Goal: Obtain resource: Download file/media

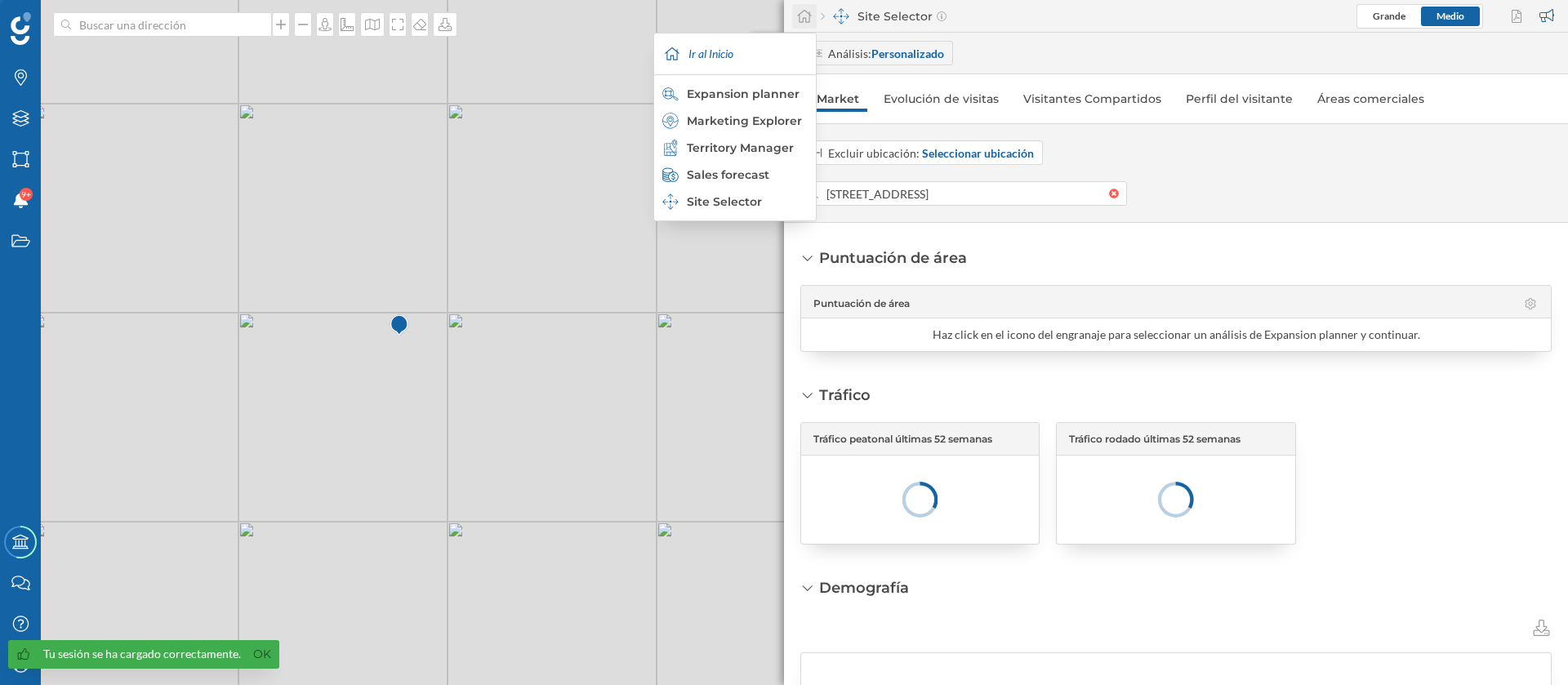
click at [807, 23] on div at bounding box center [804, 16] width 25 height 25
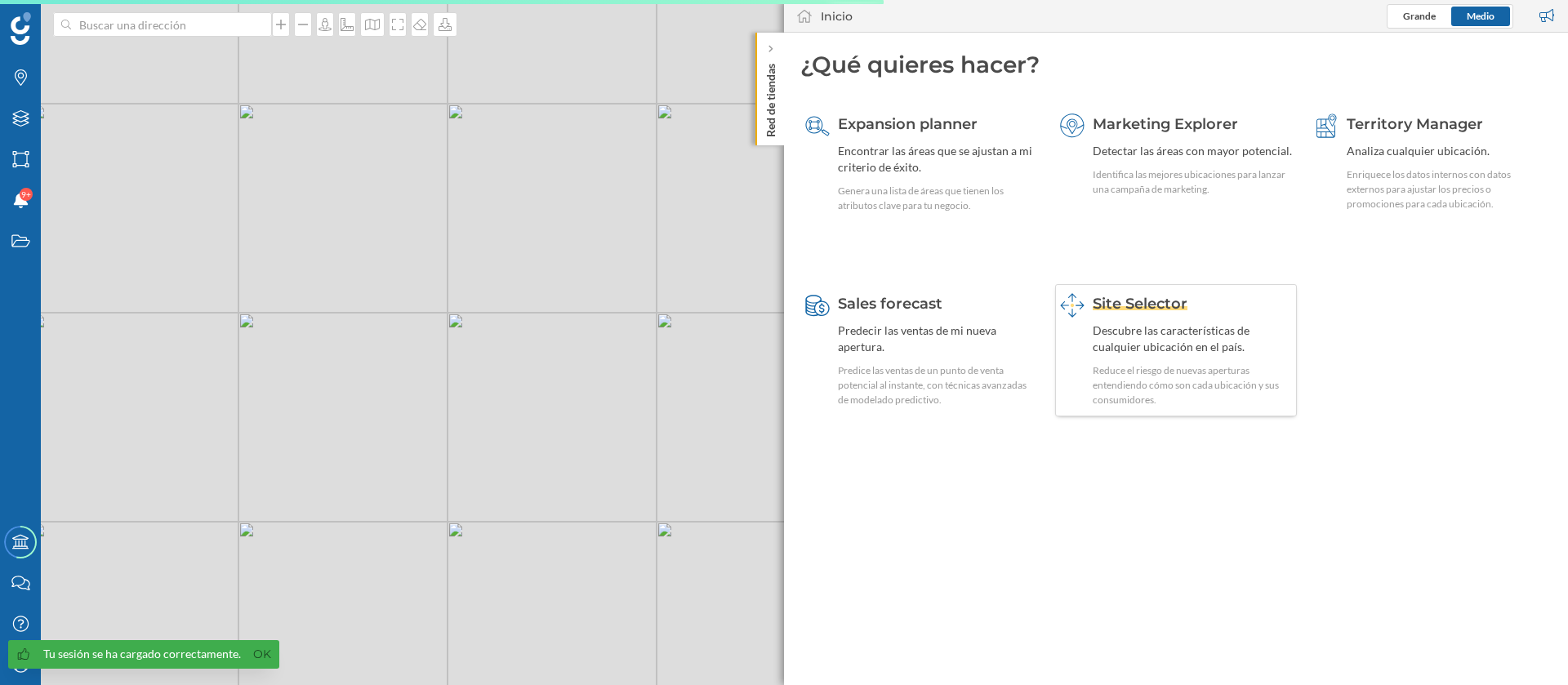
click at [1089, 339] on div "Site Selector Descubre las características de cualquier ubicación en el país. R…" at bounding box center [1176, 349] width 242 height 132
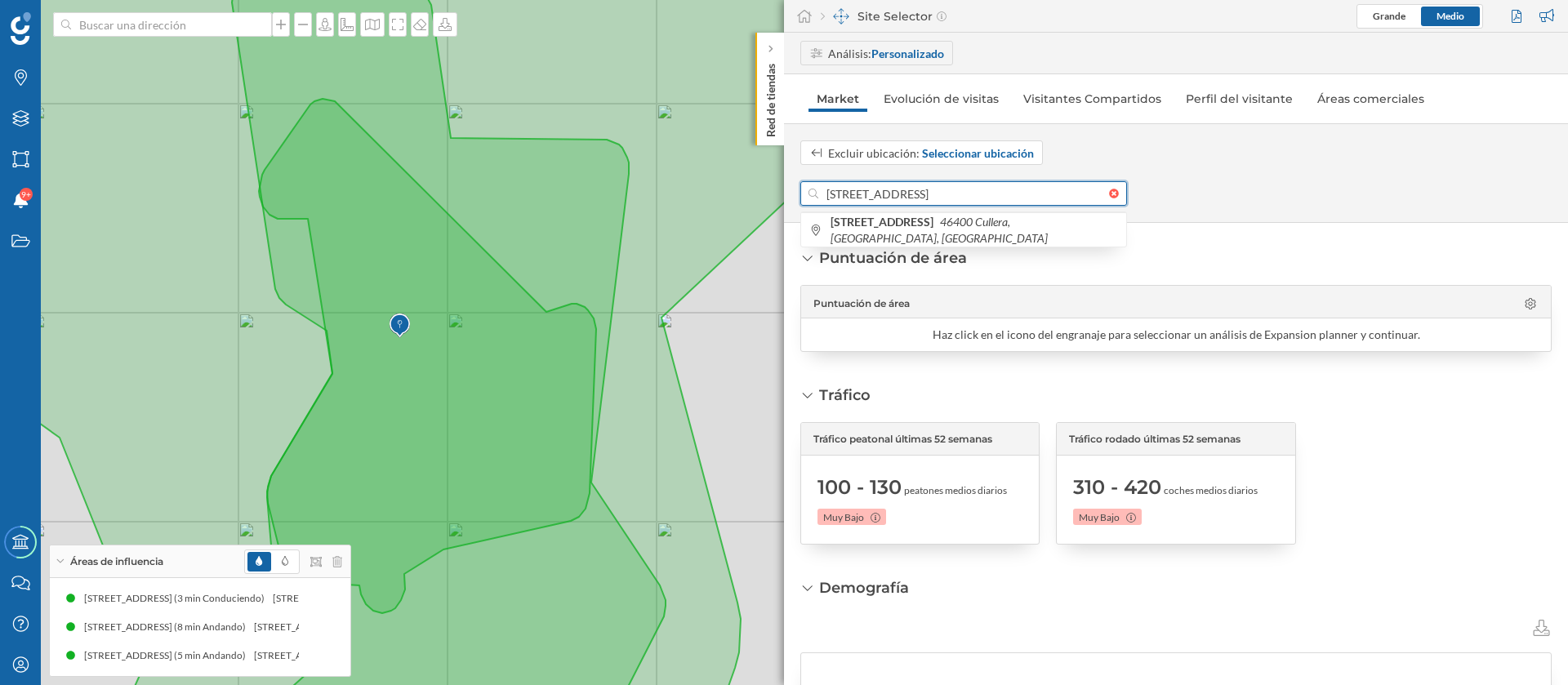
click at [941, 190] on input "[STREET_ADDRESS]" at bounding box center [963, 193] width 290 height 25
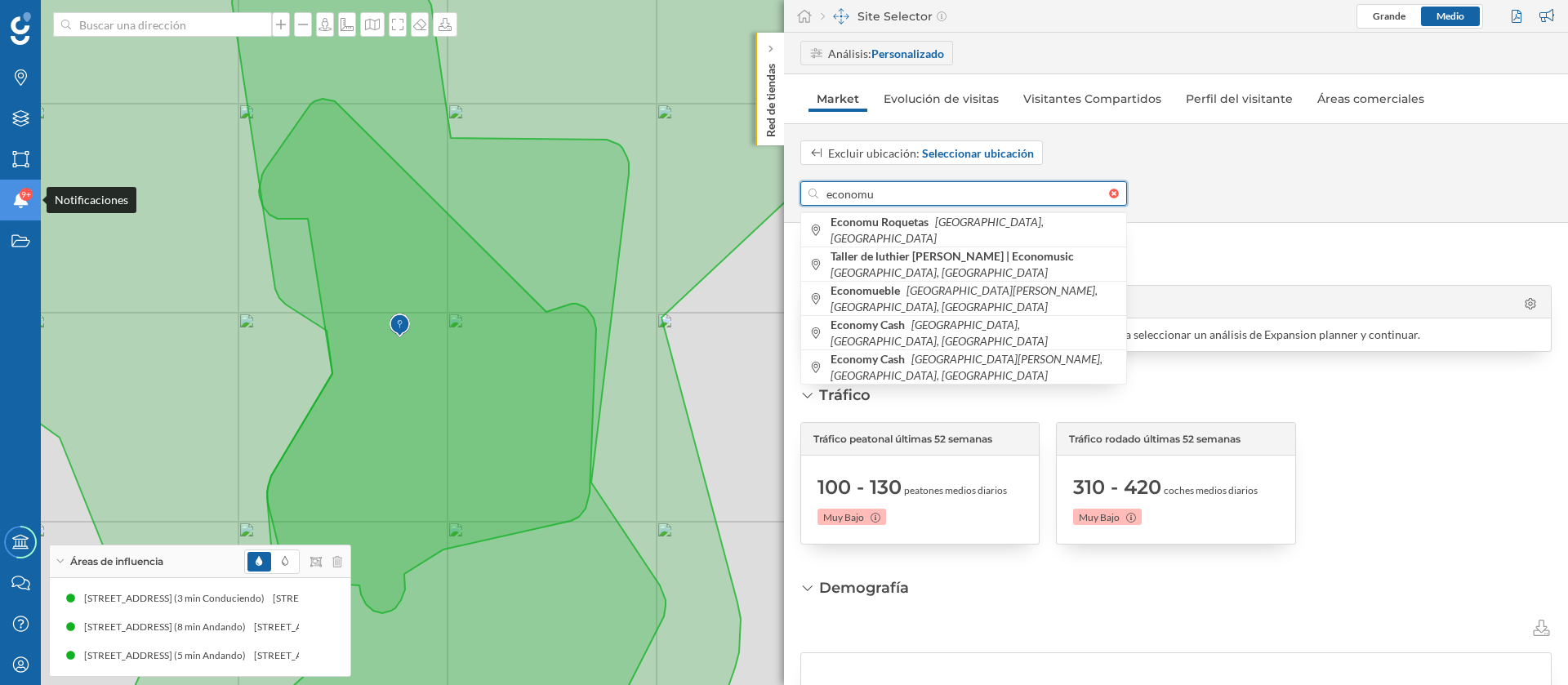
type input "economu"
click at [32, 200] on div "Notificaciones 9+" at bounding box center [20, 200] width 41 height 41
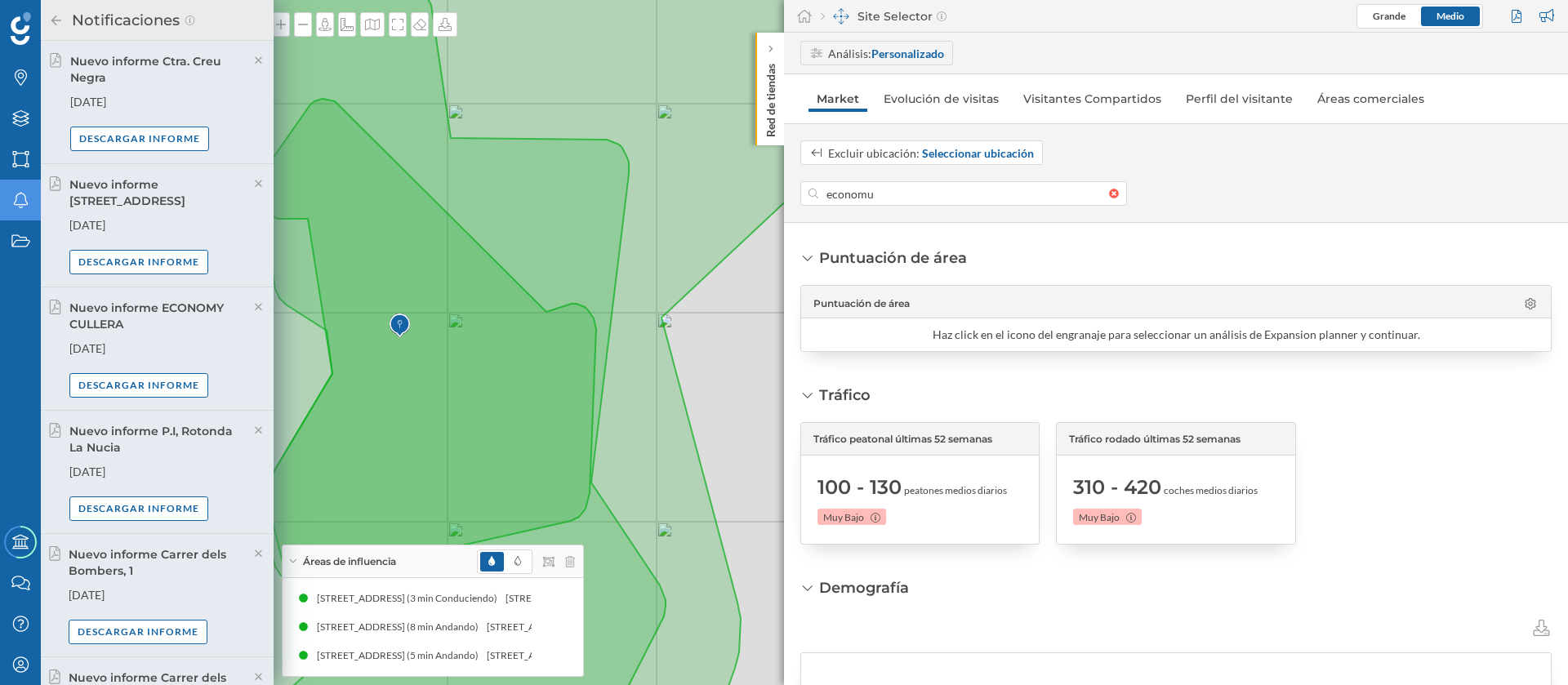
scroll to position [123, 0]
click at [191, 382] on div "Descargar informe" at bounding box center [139, 385] width 139 height 25
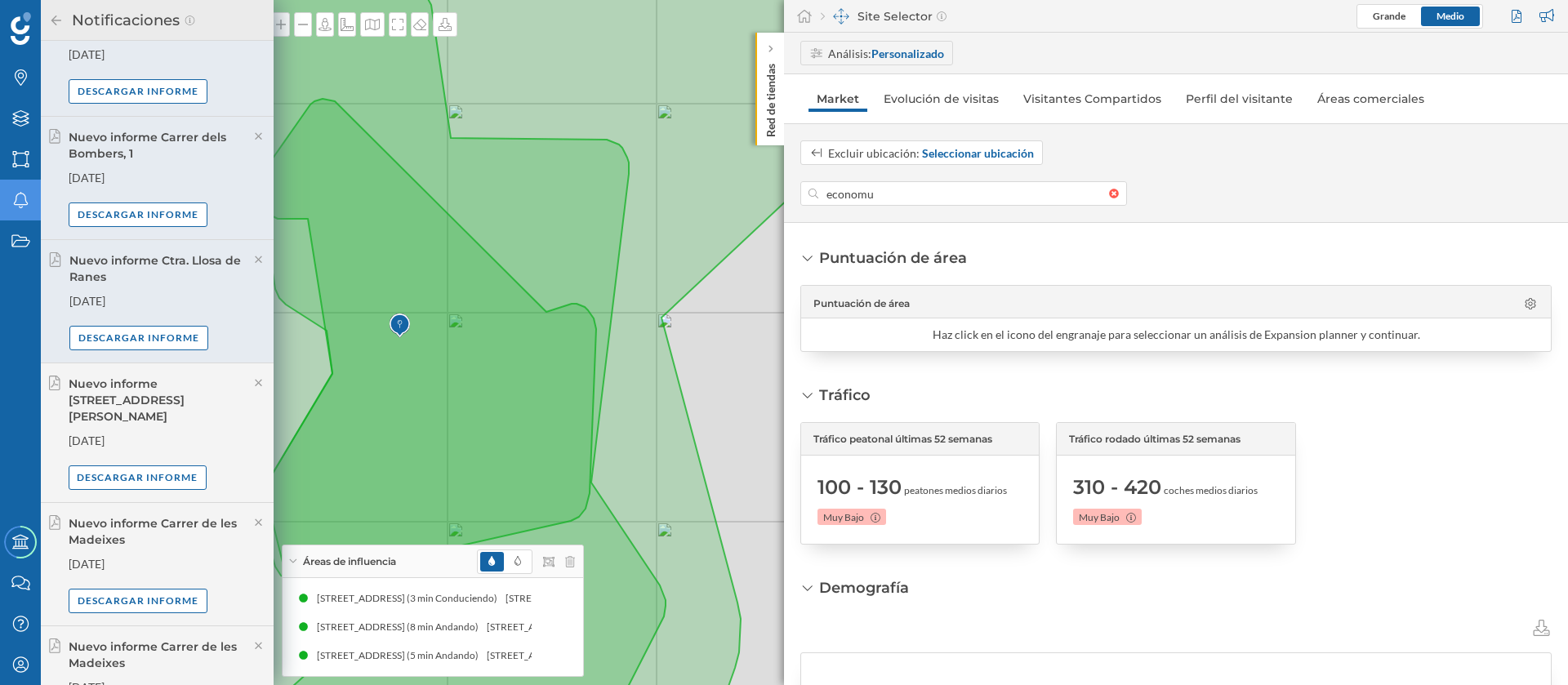
scroll to position [613, 0]
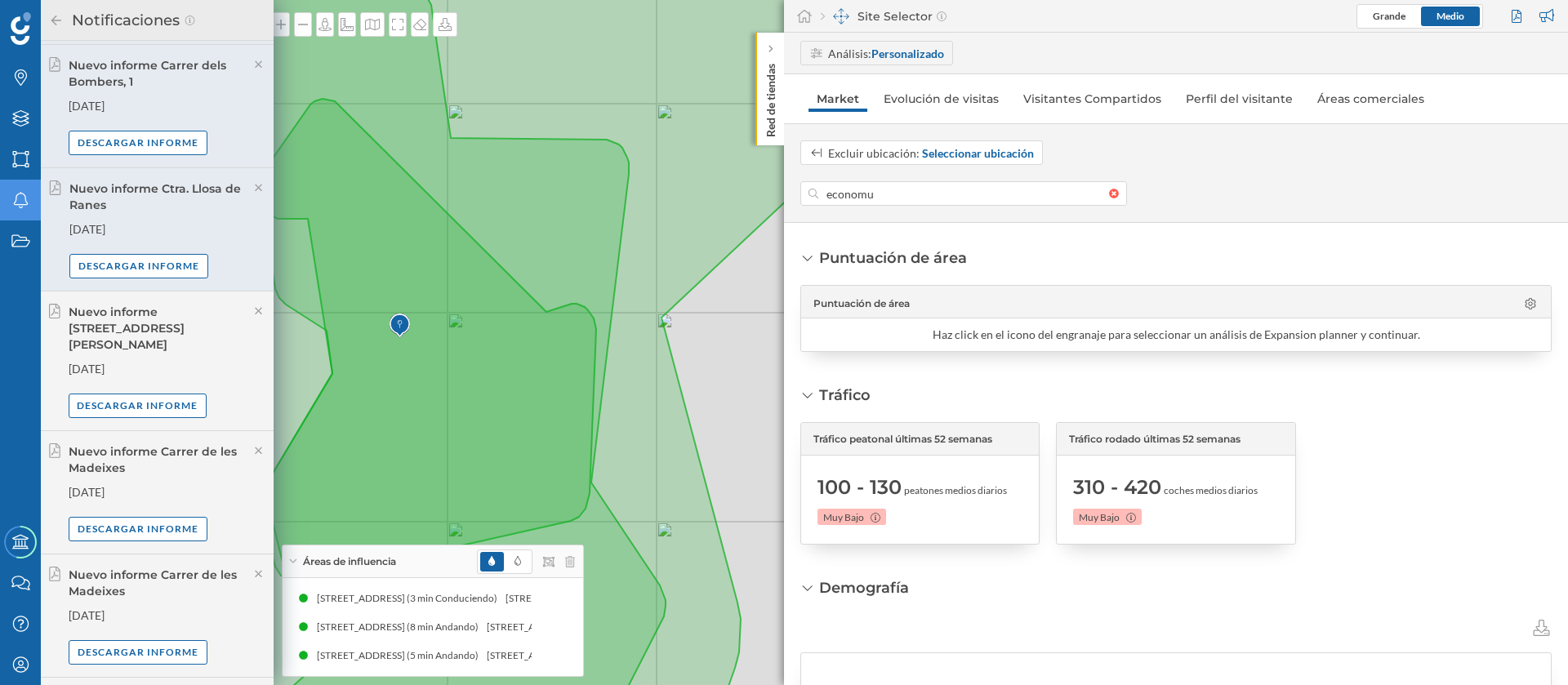
click at [170, 282] on div "Nuevo informe Ctra. Llosa de Ranes [DATE] Descargar informe" at bounding box center [157, 229] width 233 height 123
click at [172, 269] on div "Descargar informe" at bounding box center [139, 265] width 139 height 25
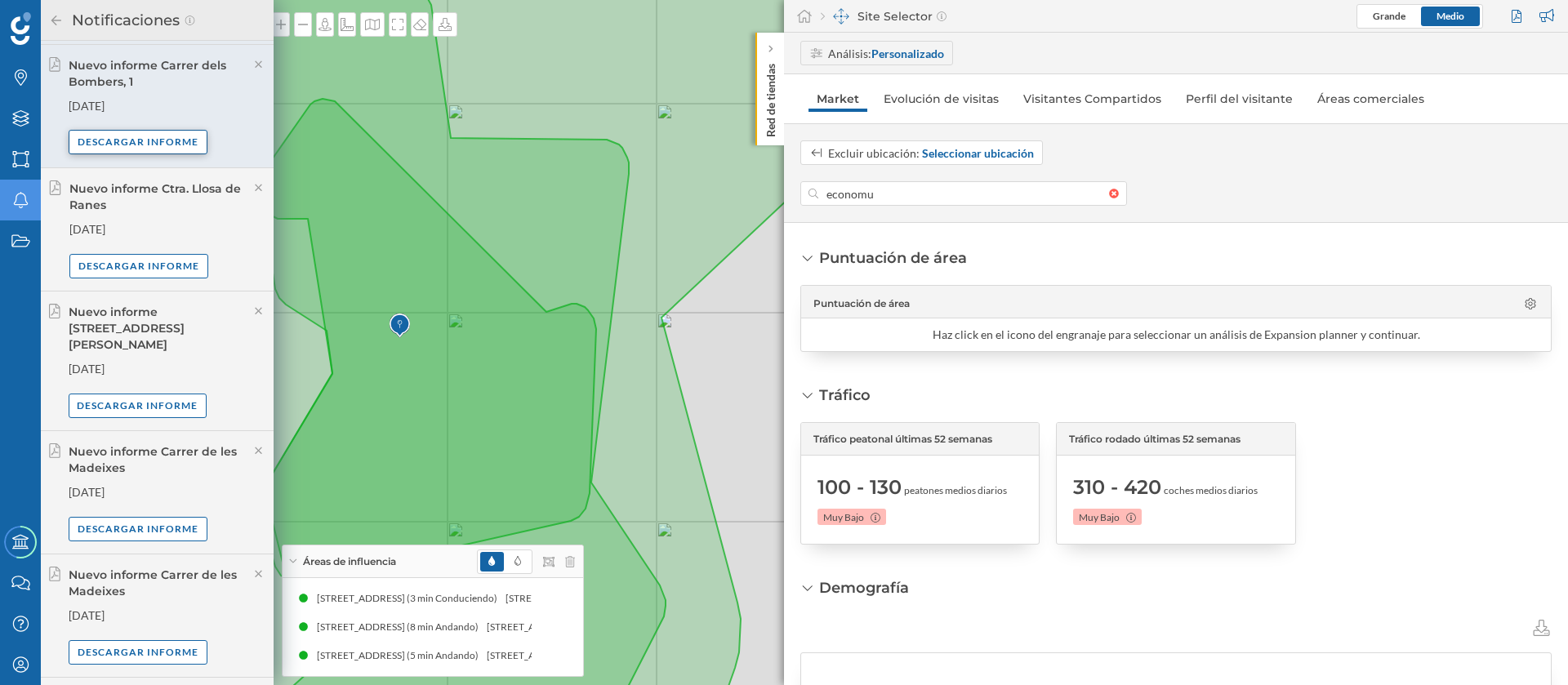
click at [151, 145] on div "Descargar informe" at bounding box center [138, 141] width 139 height 25
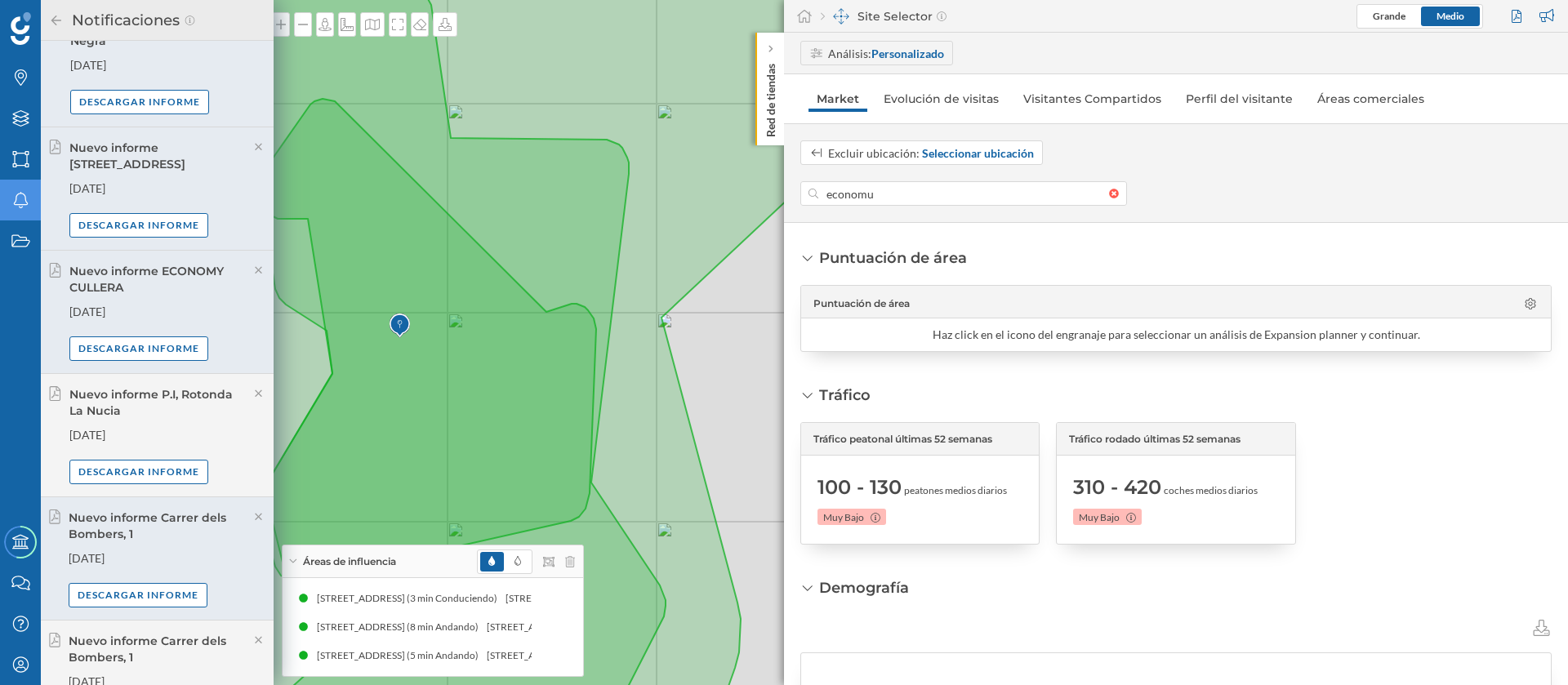
scroll to position [0, 0]
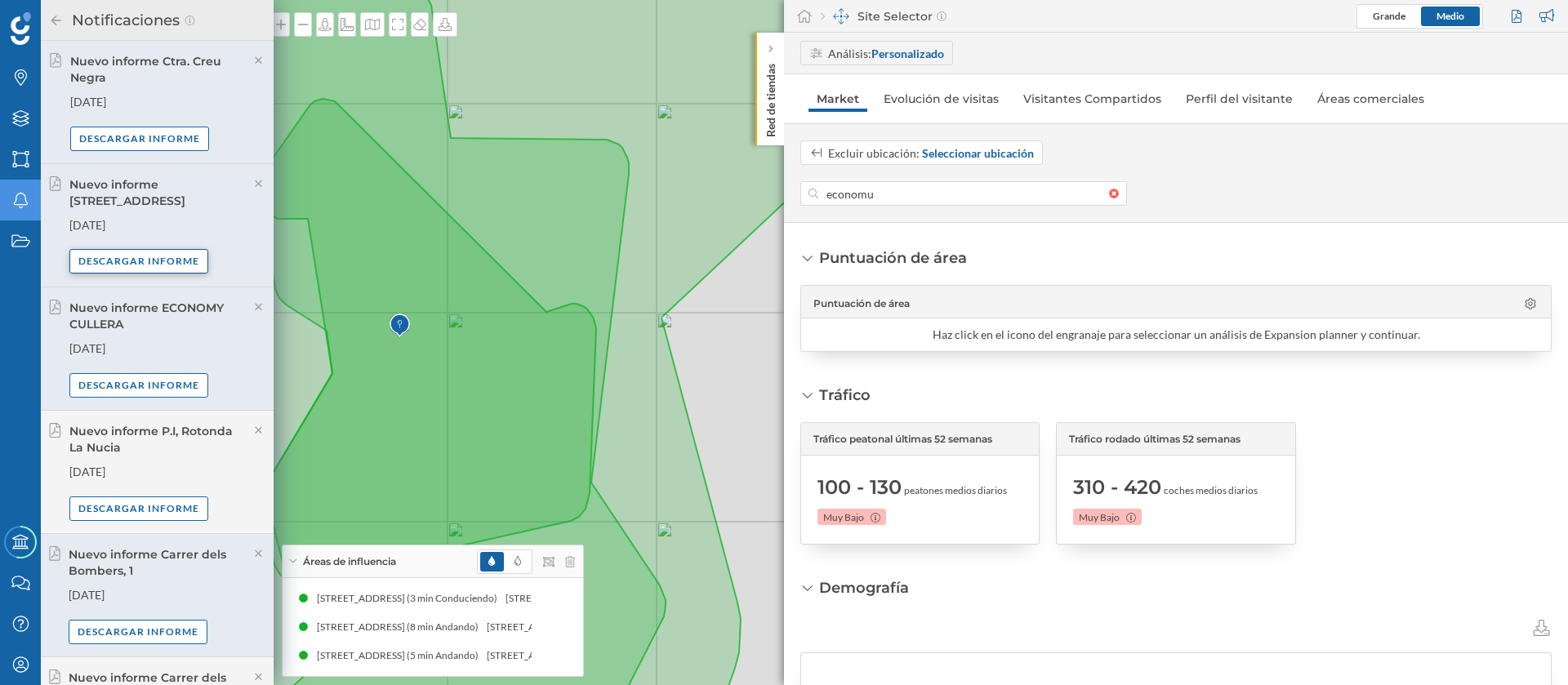
click at [187, 262] on div "Descargar informe" at bounding box center [139, 261] width 139 height 25
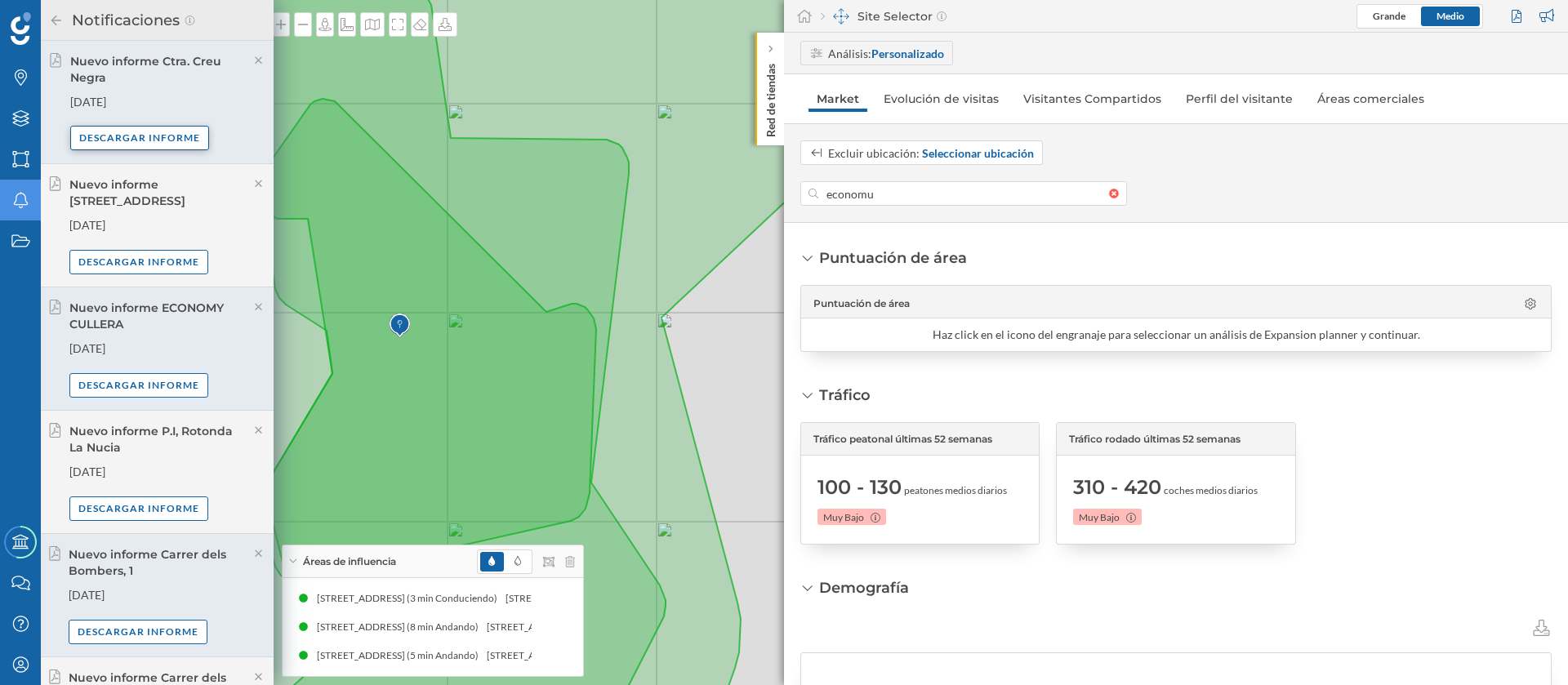
click at [153, 128] on div "Descargar informe" at bounding box center [140, 138] width 139 height 25
